Goal: Check status: Check status

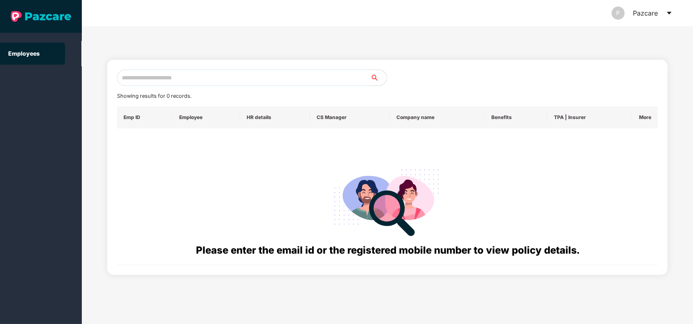
click at [215, 74] on input "text" at bounding box center [243, 78] width 253 height 16
click at [187, 74] on input "text" at bounding box center [243, 78] width 253 height 16
paste input "**********"
type input "**********"
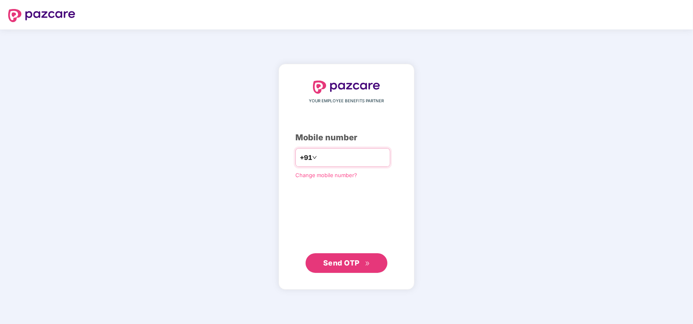
click at [321, 159] on input "number" at bounding box center [352, 157] width 67 height 13
type input "**********"
click at [346, 267] on span "Send OTP" at bounding box center [346, 262] width 47 height 11
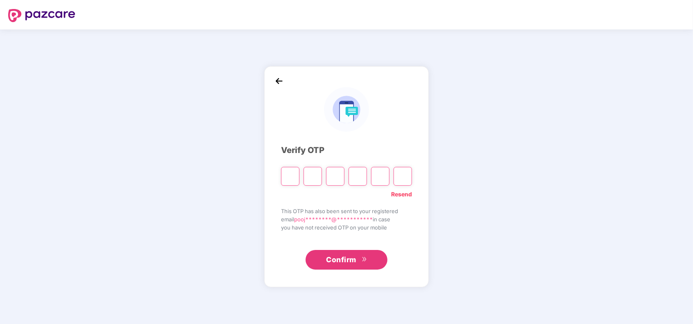
type input "*"
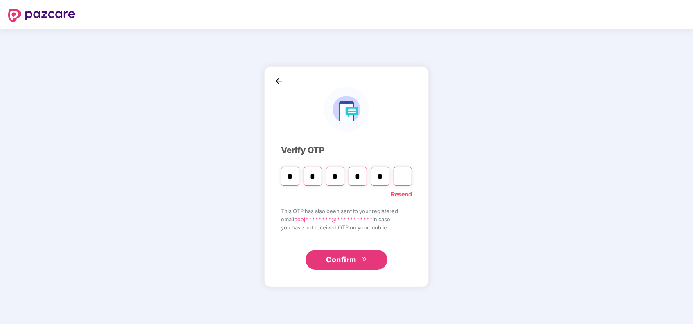
type input "*"
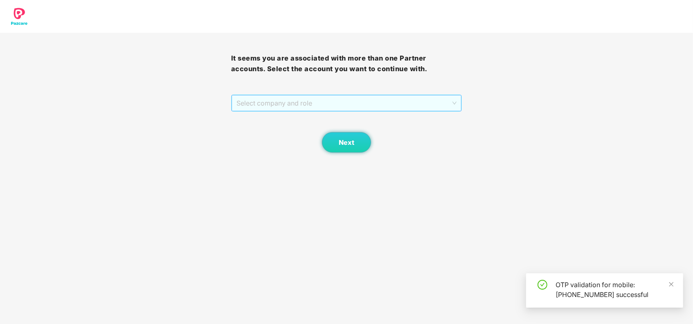
click at [312, 96] on span "Select company and role" at bounding box center [346, 103] width 220 height 16
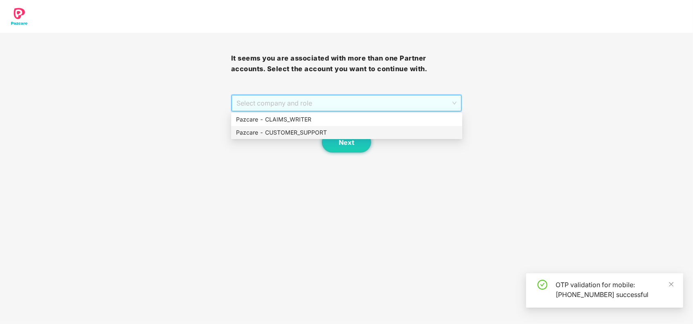
click at [308, 133] on div "Pazcare - CUSTOMER_SUPPORT" at bounding box center [346, 132] width 221 height 9
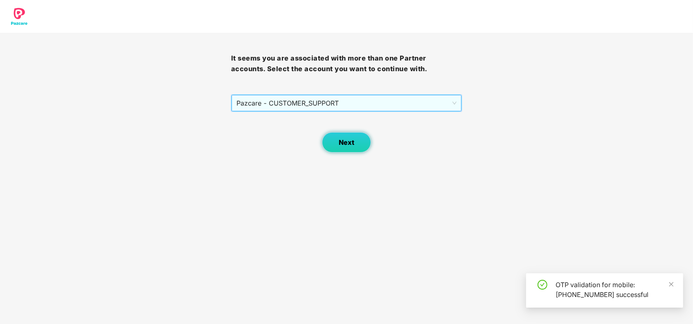
click at [335, 138] on button "Next" at bounding box center [346, 142] width 49 height 20
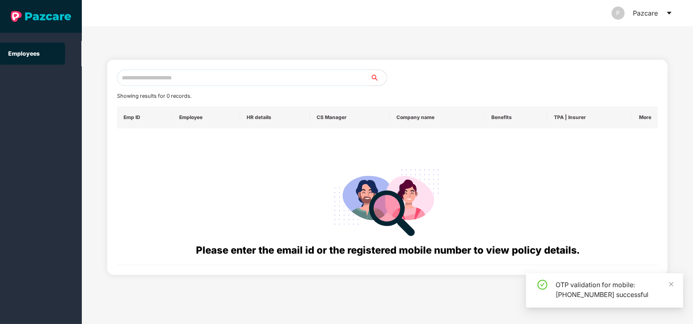
click at [238, 83] on input "text" at bounding box center [243, 78] width 253 height 16
paste input "**********"
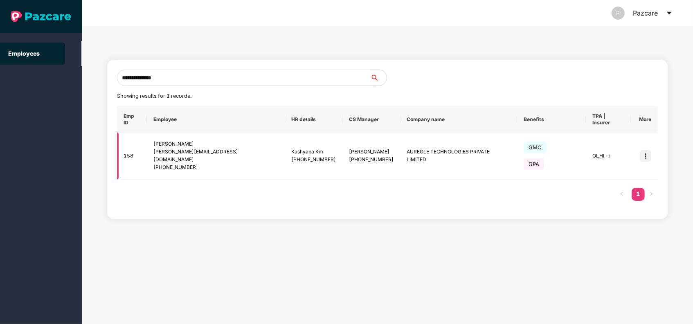
type input "**********"
click at [649, 150] on img at bounding box center [645, 155] width 11 height 11
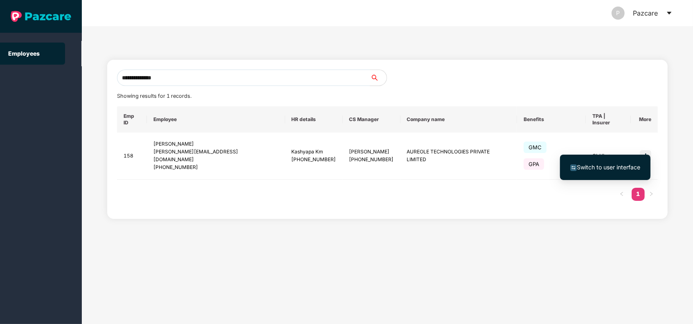
click at [611, 168] on span "Switch to user interface" at bounding box center [608, 167] width 63 height 7
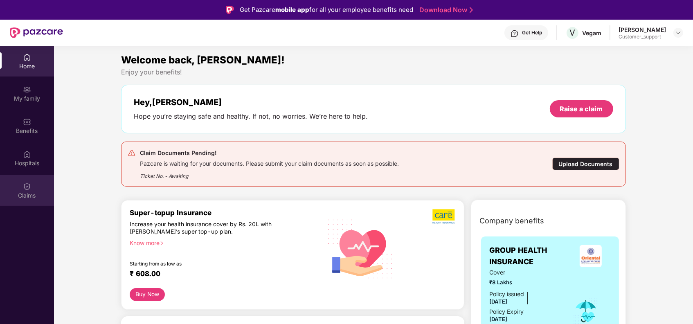
click at [31, 190] on img at bounding box center [27, 186] width 8 height 8
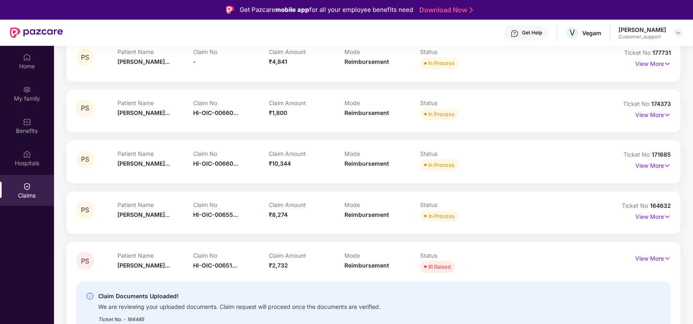
scroll to position [218, 0]
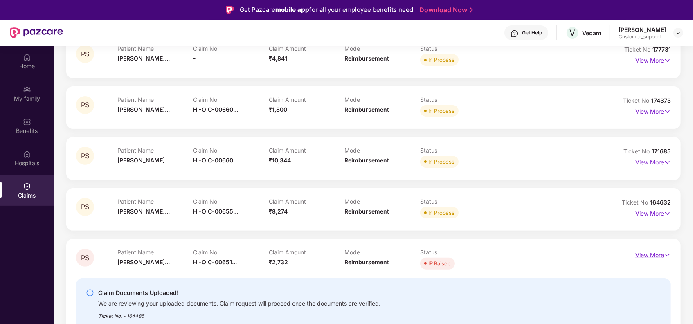
click at [668, 255] on img at bounding box center [667, 255] width 7 height 9
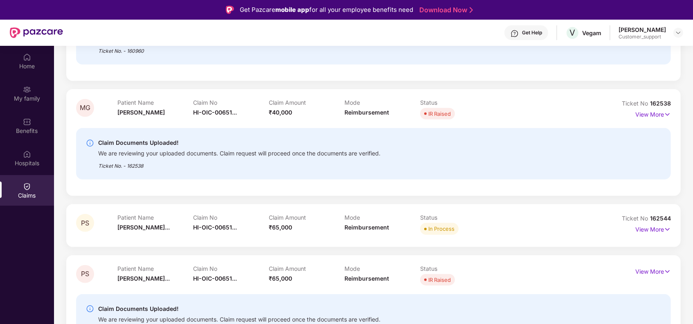
scroll to position [46, 0]
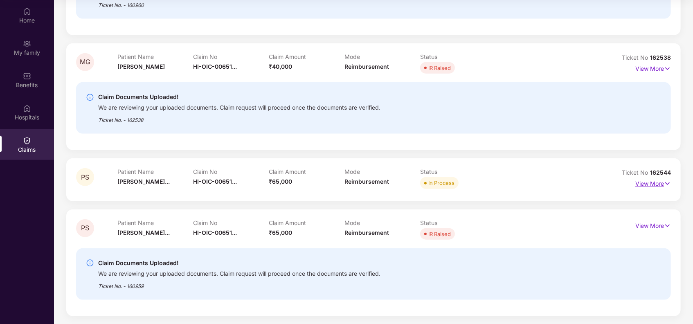
click at [664, 181] on img at bounding box center [667, 183] width 7 height 9
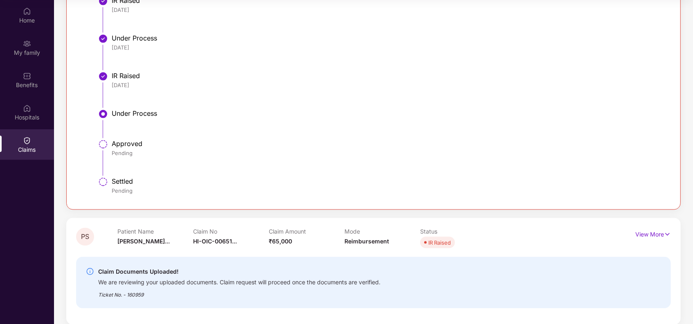
scroll to position [1223, 0]
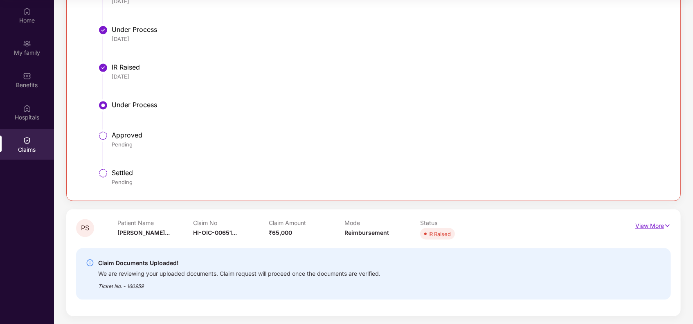
click at [653, 226] on p "View More" at bounding box center [653, 224] width 36 height 11
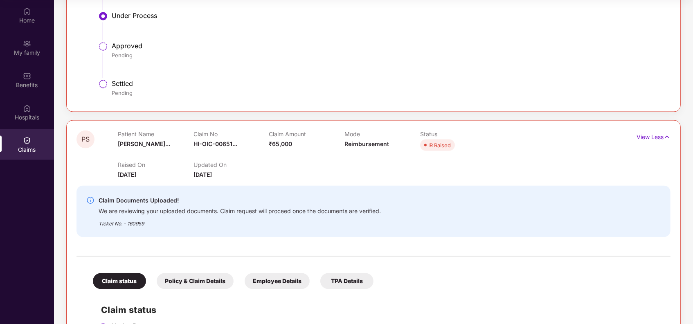
scroll to position [1331, 0]
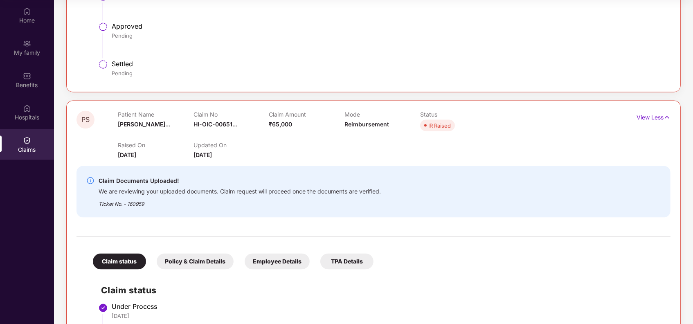
click at [222, 122] on span "HI-OIC-00651..." at bounding box center [215, 124] width 44 height 7
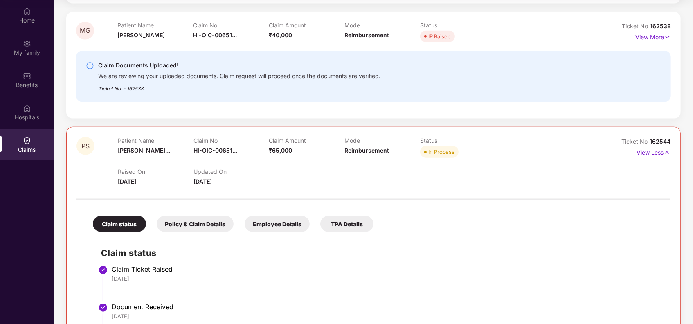
scroll to position [786, 0]
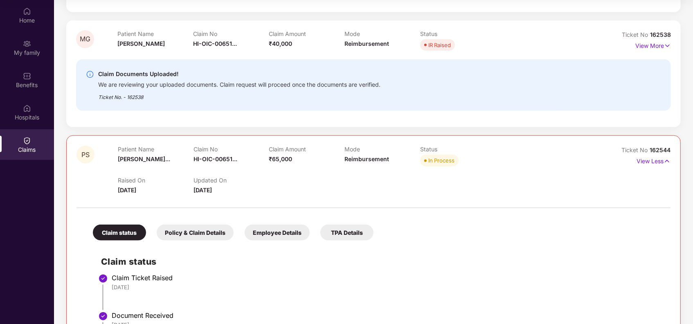
click at [219, 154] on div "Claim No HI-OIC-00651..." at bounding box center [231, 157] width 76 height 22
click at [220, 159] on span "HI-OIC-00651..." at bounding box center [215, 158] width 44 height 7
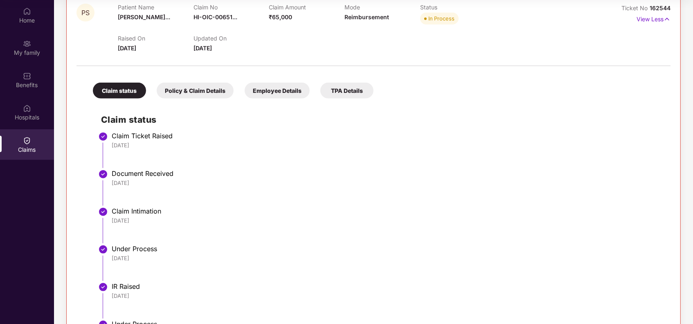
scroll to position [952, 0]
